Goal: Navigation & Orientation: Find specific page/section

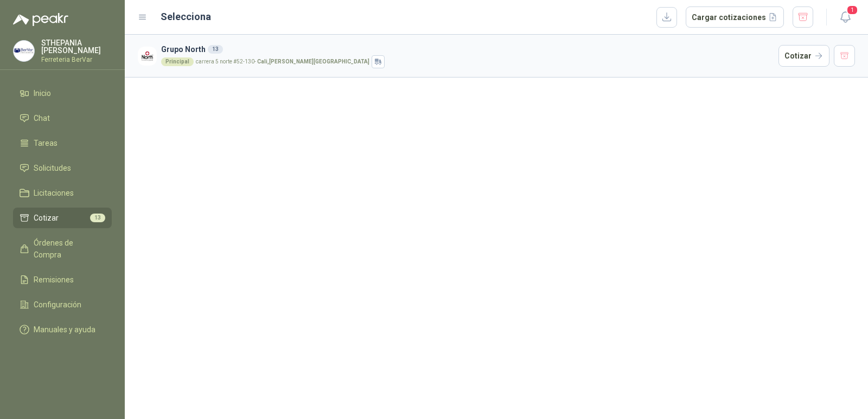
click at [73, 129] on ul "Inicio Chat Tareas Solicitudes Licitaciones Cotizar 13 Órdenes de Compra Remisi…" at bounding box center [62, 213] width 125 height 261
click at [81, 126] on link "Chat" at bounding box center [62, 118] width 99 height 21
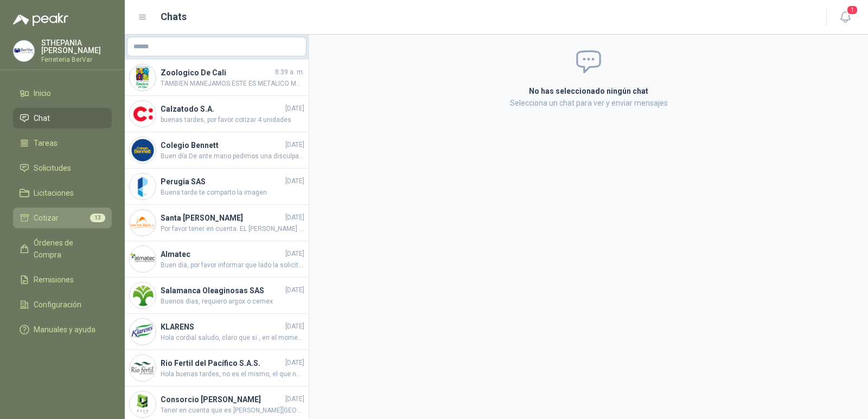
click at [75, 211] on link "Cotizar 13" at bounding box center [62, 218] width 99 height 21
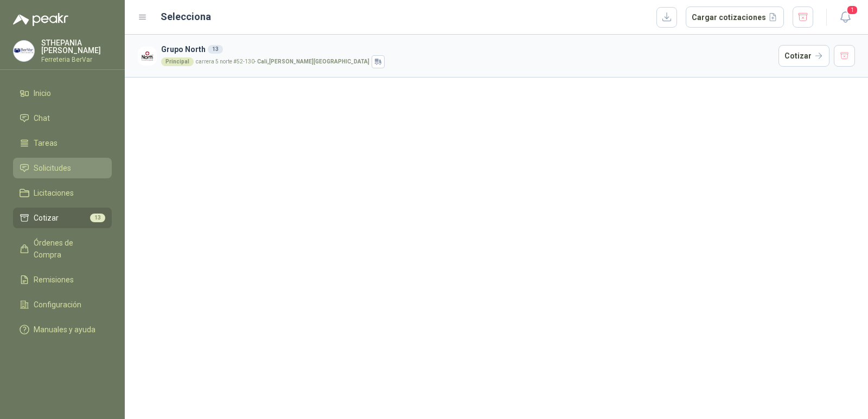
click at [50, 171] on span "Solicitudes" at bounding box center [52, 168] width 37 height 12
